Goal: Information Seeking & Learning: Learn about a topic

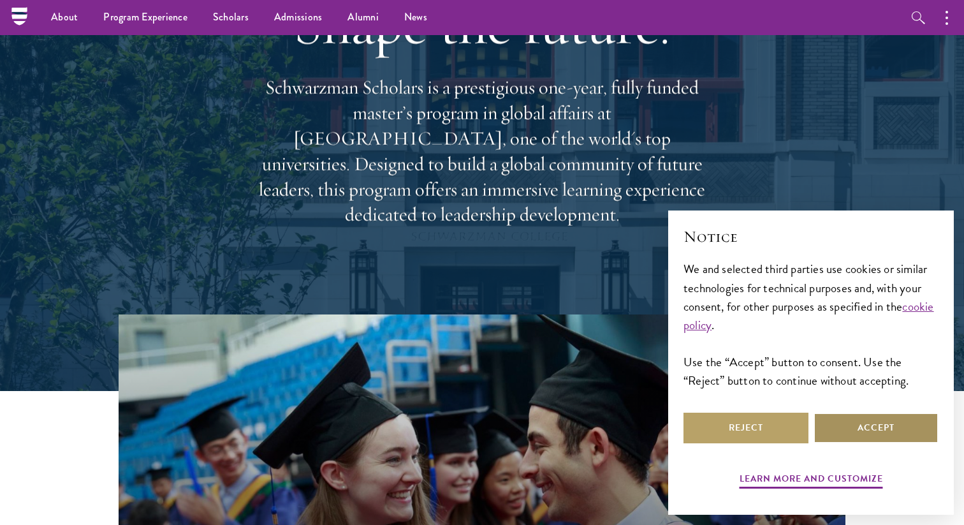
click at [858, 433] on button "Accept" at bounding box center [876, 428] width 125 height 31
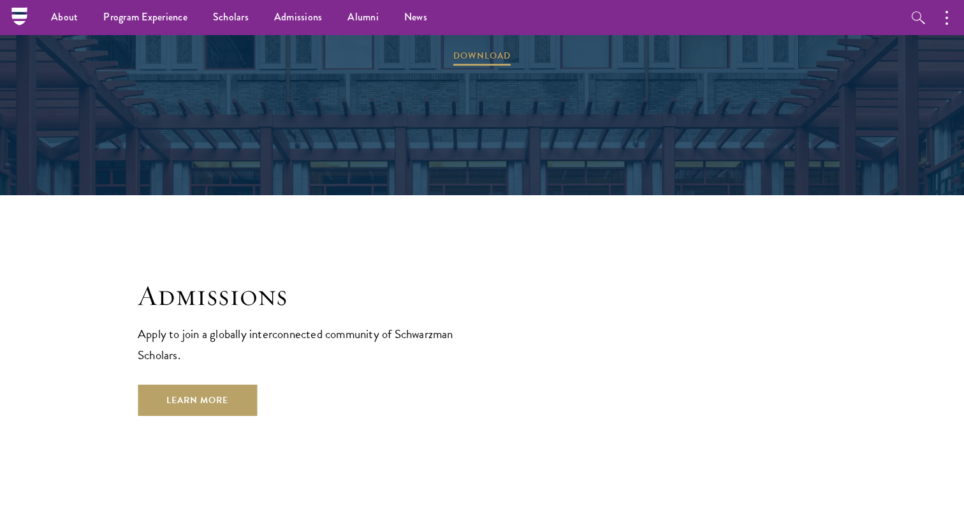
scroll to position [2068, 0]
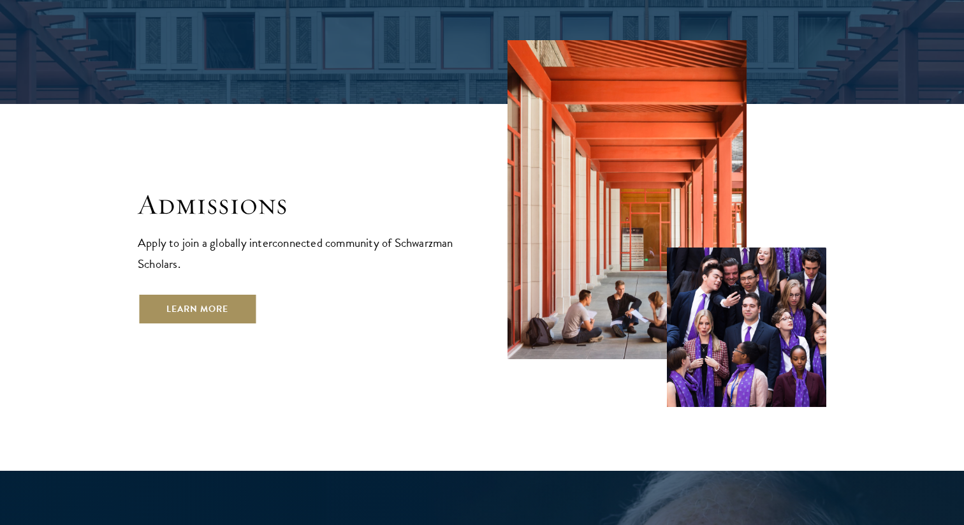
click at [202, 293] on link "Learn More" at bounding box center [197, 308] width 119 height 31
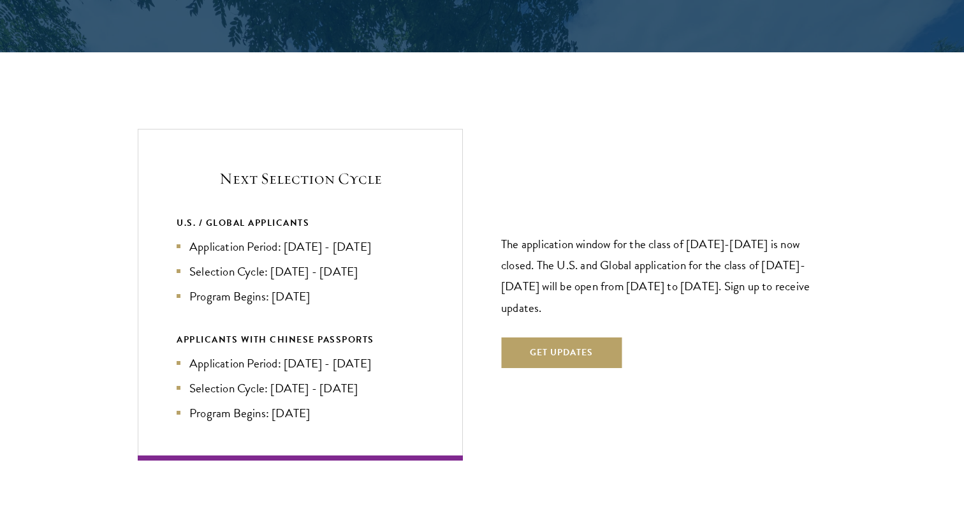
scroll to position [2690, 0]
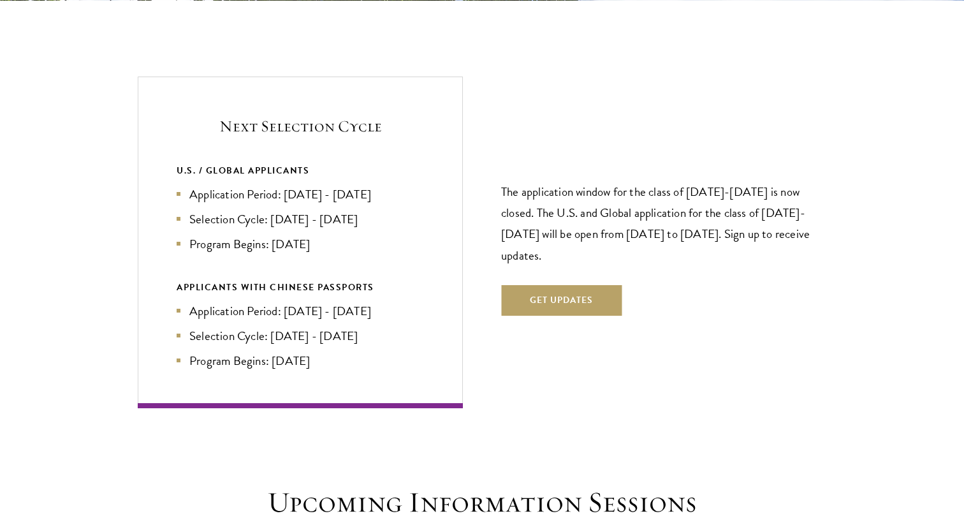
click at [417, 231] on div "U.S. / GLOBAL APPLICANTS Application Period: Apr 2026 - Sep 2026 Selection Cycl…" at bounding box center [300, 266] width 247 height 207
click at [502, 210] on p "The application window for the class of 2026-2027 is now closed. The U.S. and G…" at bounding box center [663, 223] width 325 height 84
click at [525, 205] on p "The application window for the class of 2026-2027 is now closed. The U.S. and G…" at bounding box center [663, 223] width 325 height 84
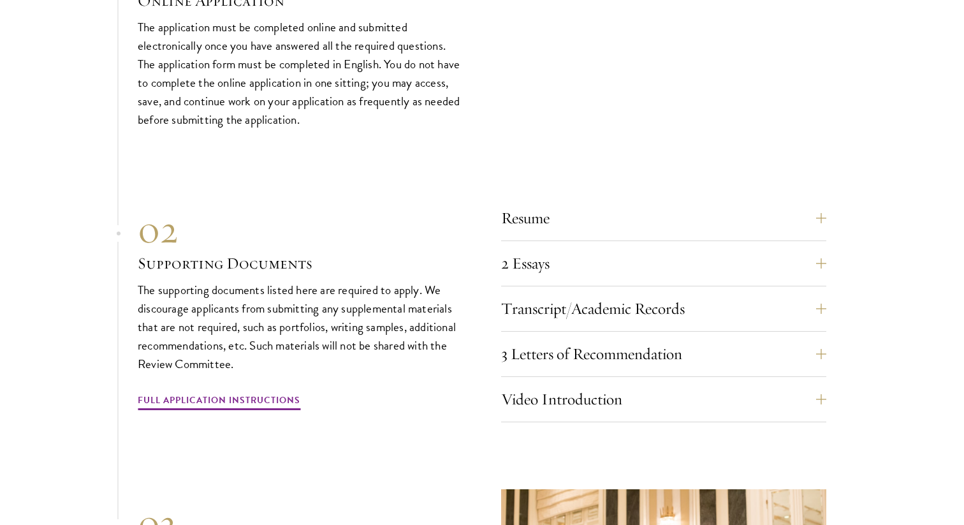
scroll to position [3933, 0]
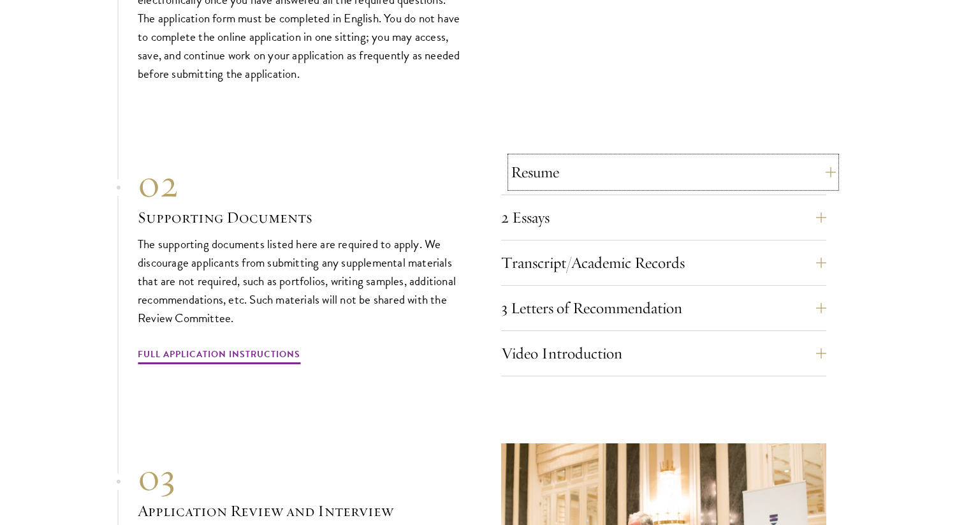
click at [544, 157] on button "Resume" at bounding box center [673, 172] width 325 height 31
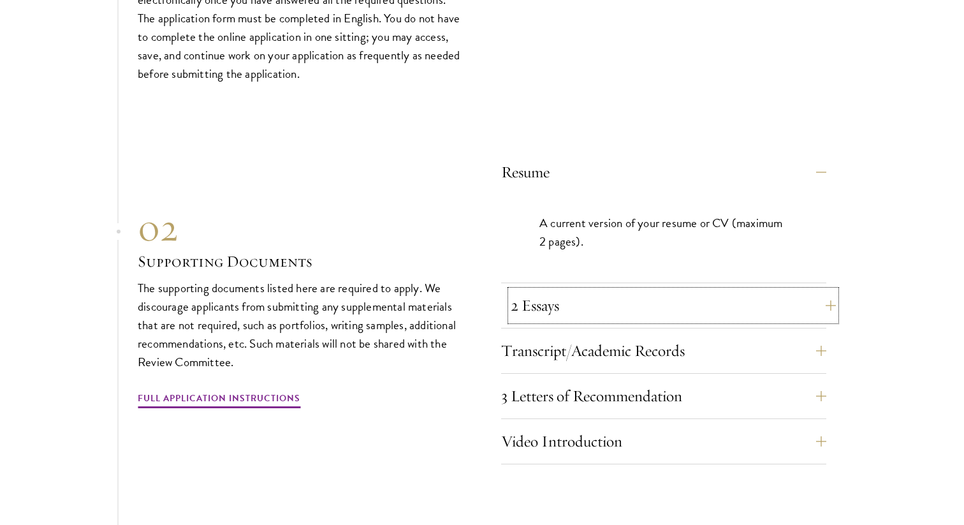
click at [604, 290] on button "2 Essays" at bounding box center [673, 305] width 325 height 31
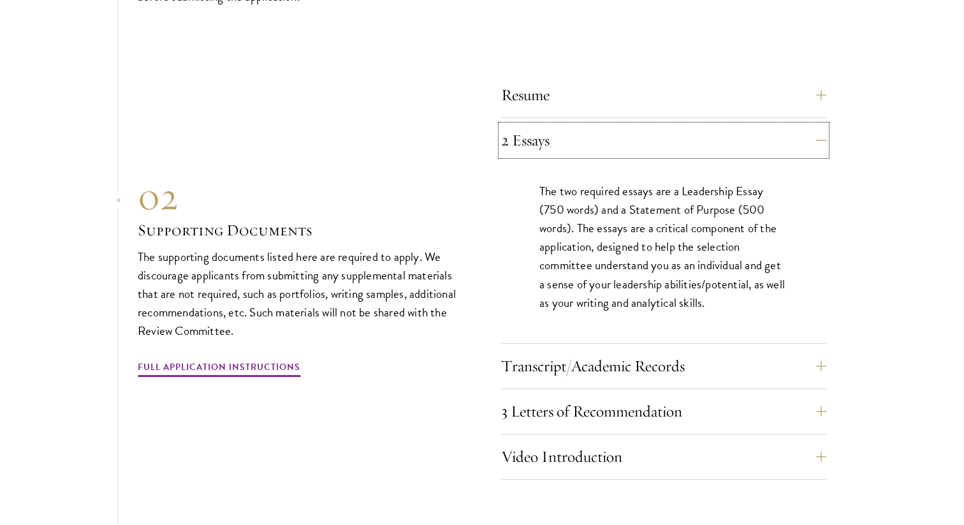
scroll to position [4020, 0]
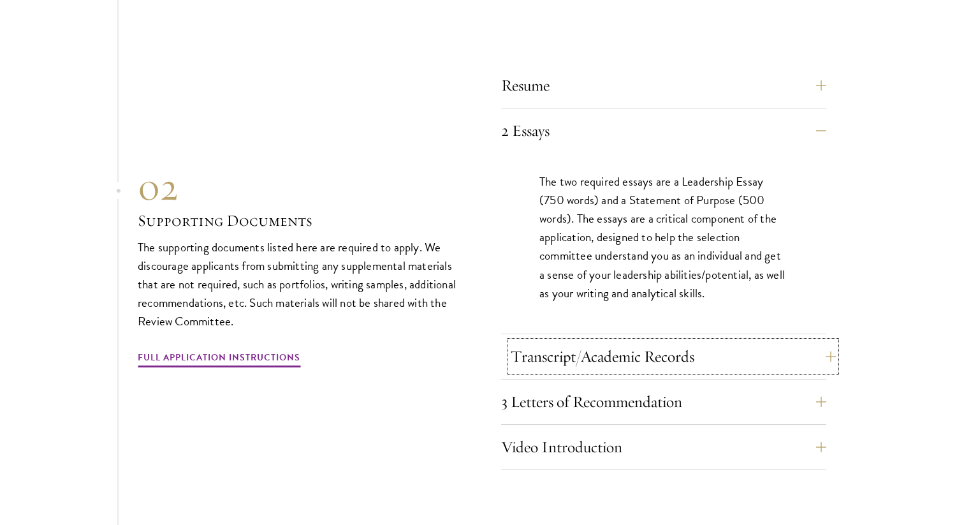
click at [609, 341] on button "Transcript/Academic Records" at bounding box center [673, 356] width 325 height 31
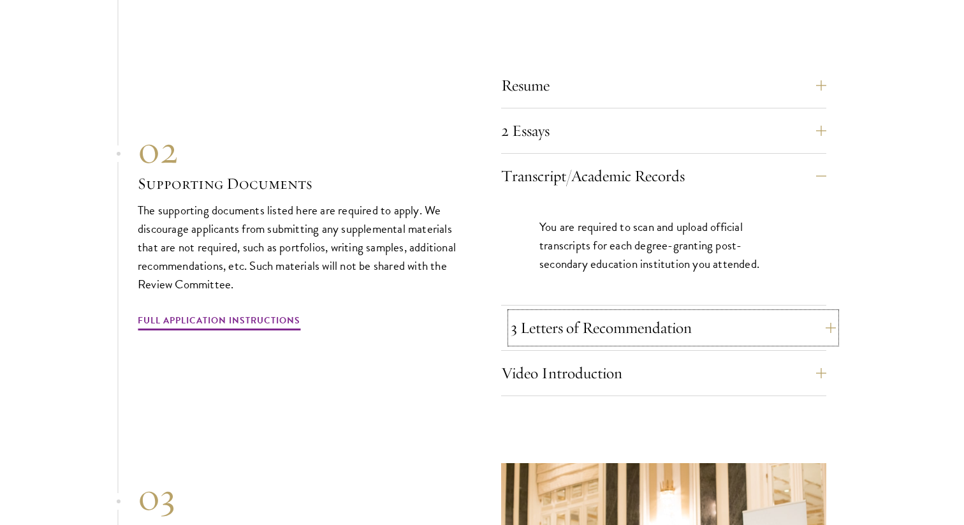
click at [608, 312] on button "3 Letters of Recommendation" at bounding box center [673, 327] width 325 height 31
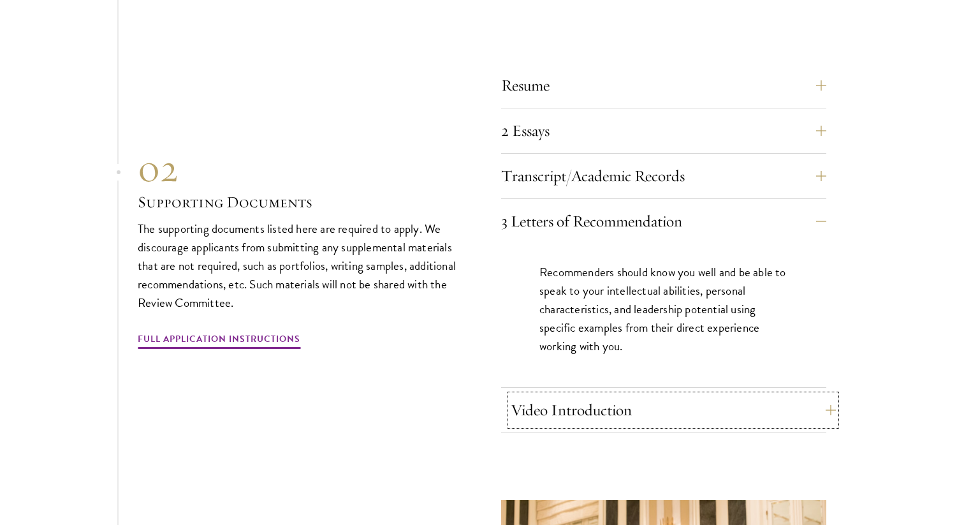
click at [574, 395] on button "Video Introduction" at bounding box center [673, 410] width 325 height 31
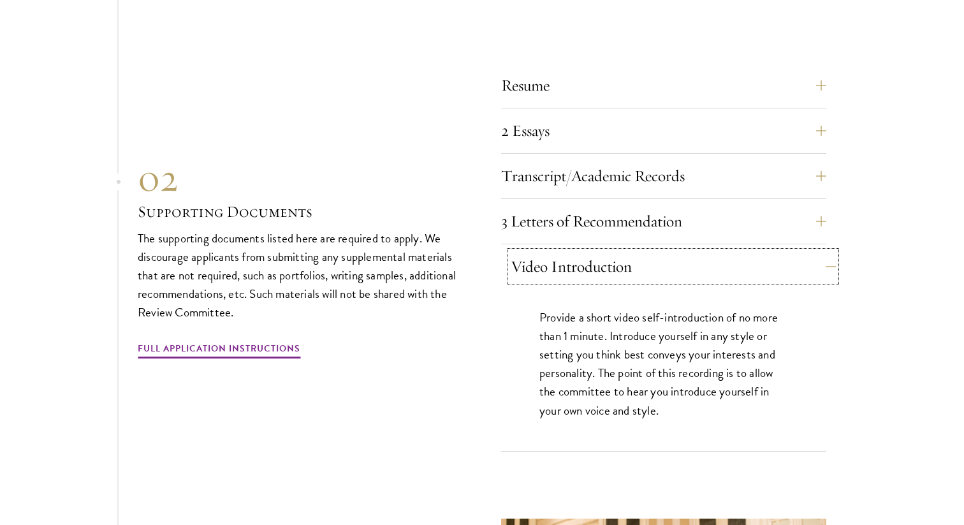
click at [564, 251] on button "Video Introduction" at bounding box center [673, 266] width 325 height 31
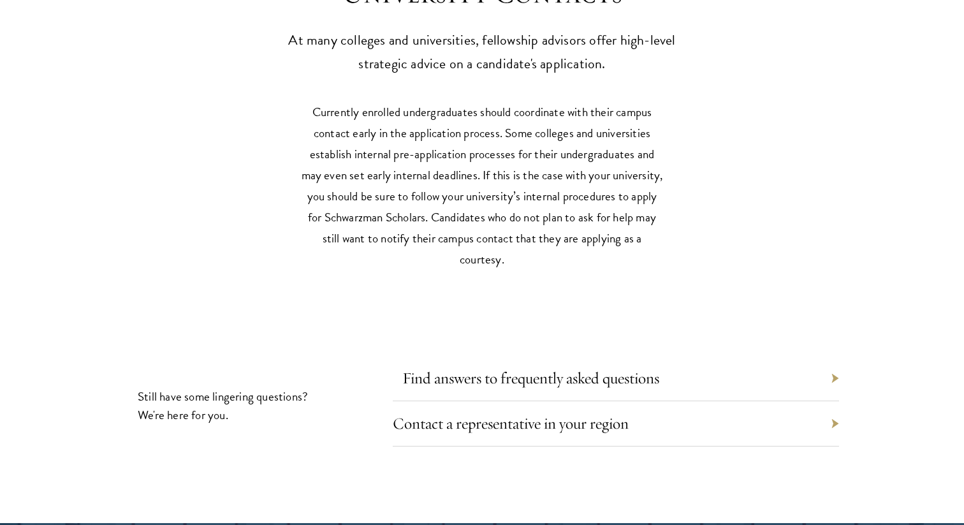
scroll to position [5589, 0]
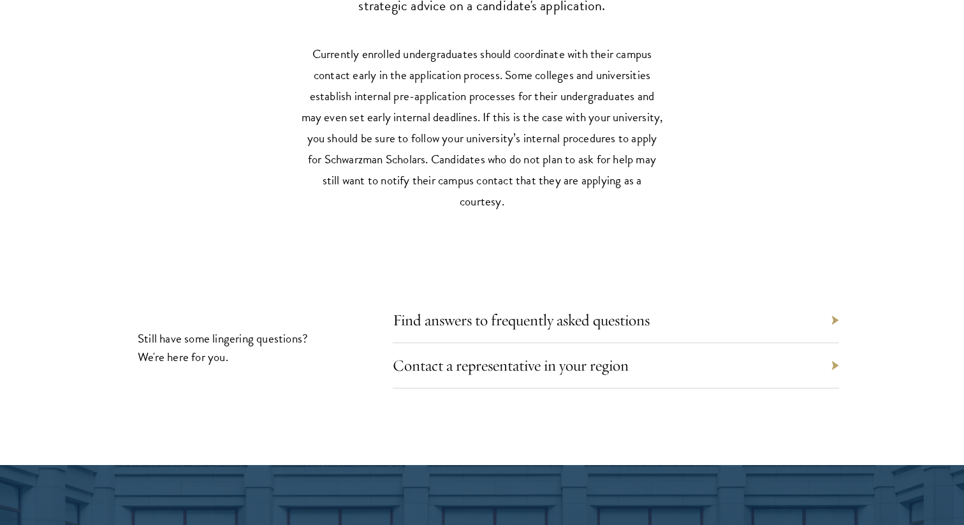
click at [503, 203] on div "University Contacts At many colleges and universities, fellowship advisors offe…" at bounding box center [482, 171] width 964 height 585
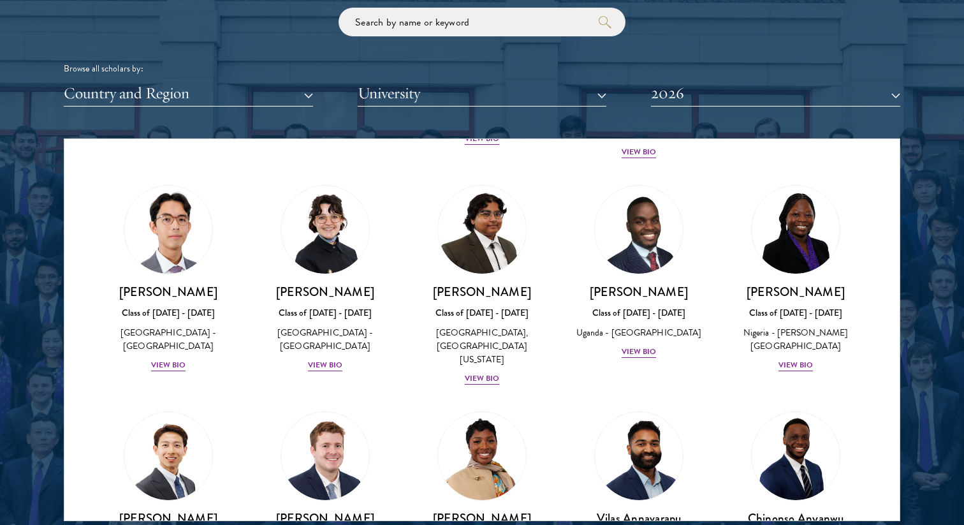
scroll to position [255, 0]
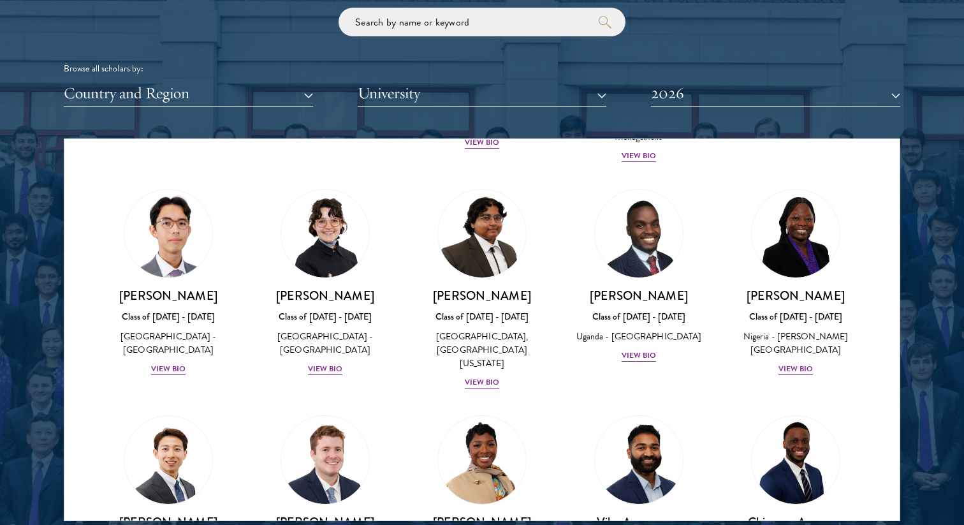
click at [10, 374] on div at bounding box center [482, 197] width 964 height 776
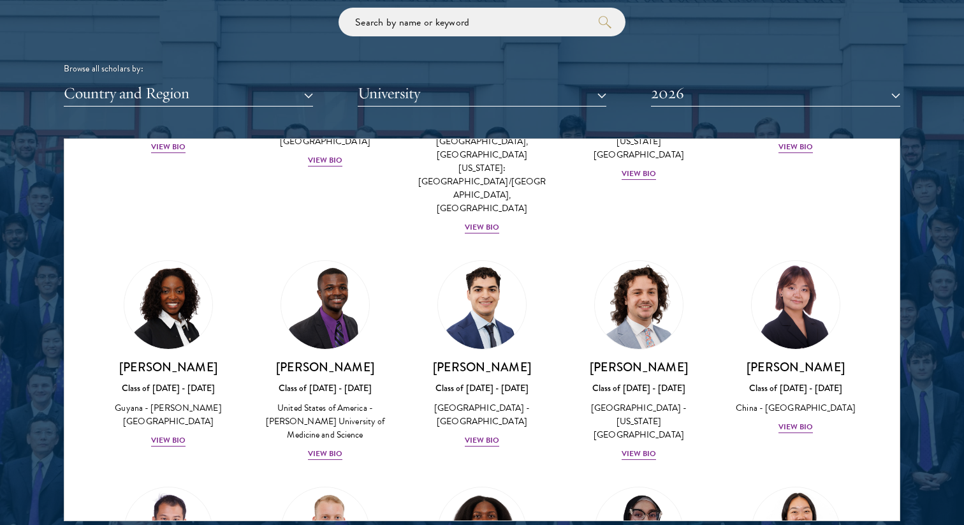
scroll to position [1834, 0]
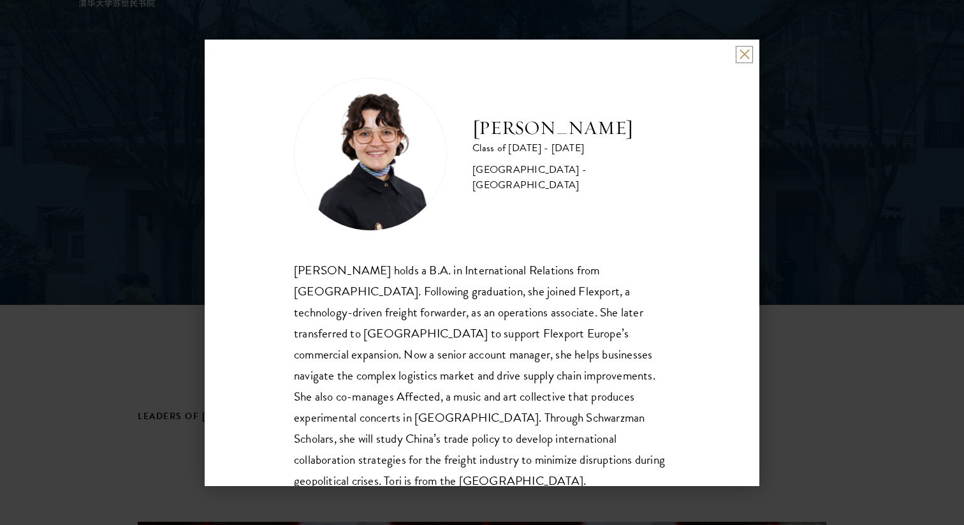
scroll to position [22, 0]
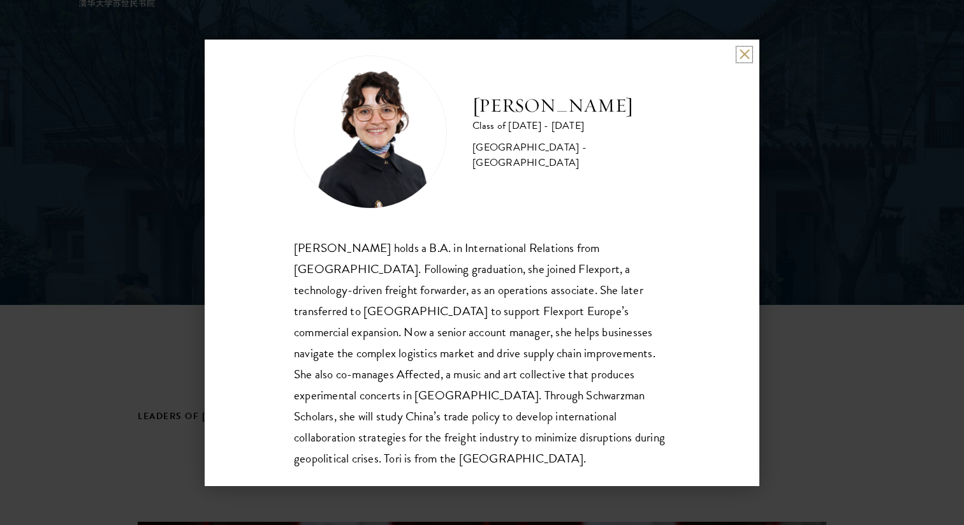
click at [744, 49] on button at bounding box center [744, 54] width 11 height 11
